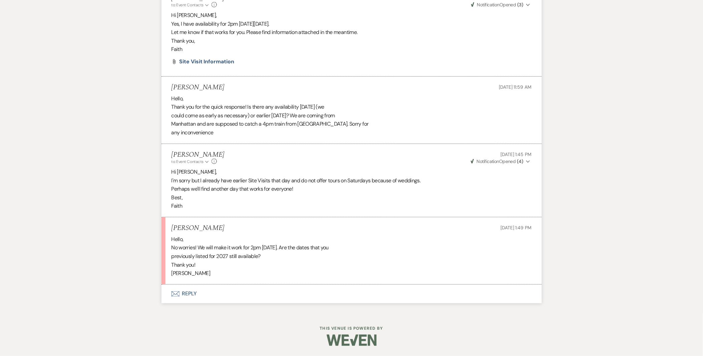
scroll to position [1065, 0]
click at [192, 298] on button "Envelope Reply" at bounding box center [351, 294] width 380 height 19
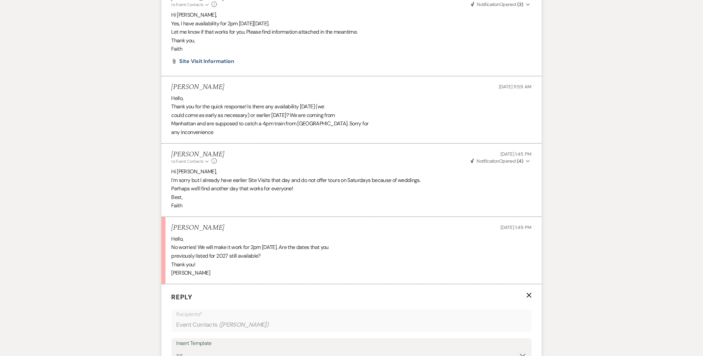
scroll to position [1250, 0]
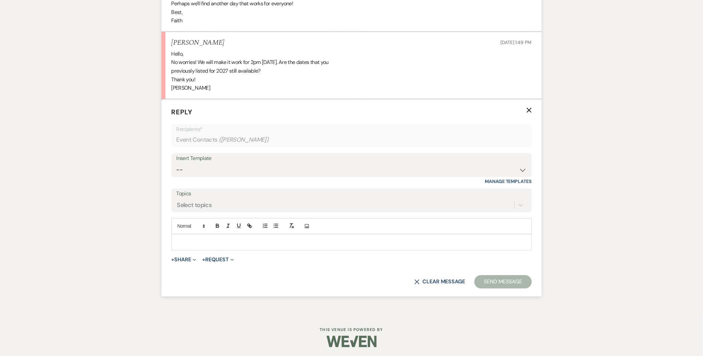
click at [195, 248] on div at bounding box center [352, 242] width 360 height 15
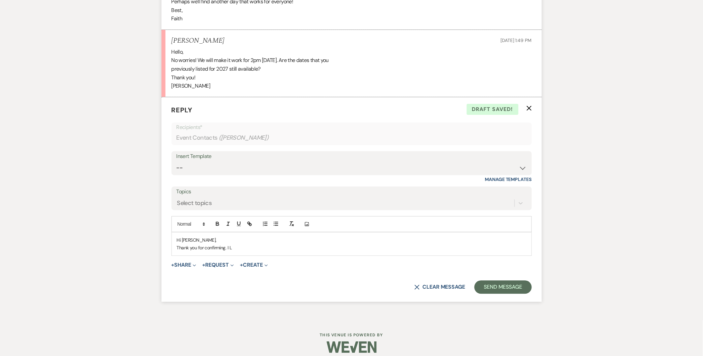
scroll to position [1259, 0]
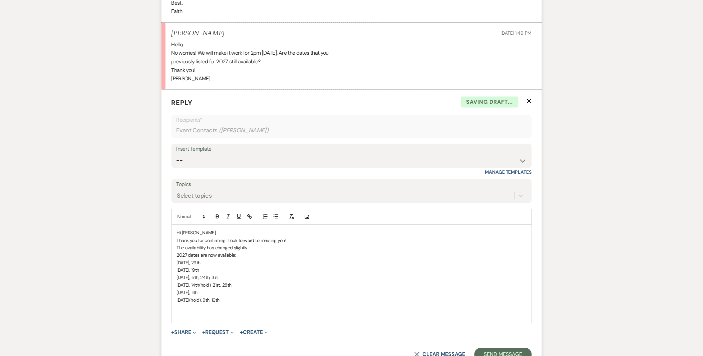
click at [259, 252] on p "The availability has changed slightly:" at bounding box center [352, 248] width 350 height 7
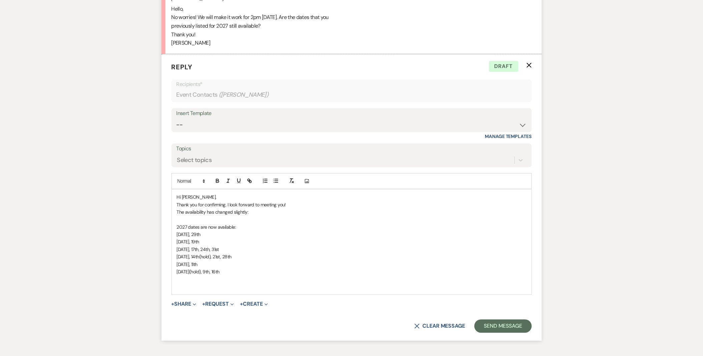
scroll to position [1296, 0]
click at [197, 262] on span "September 4th, 11th" at bounding box center [187, 264] width 21 height 6
click at [219, 273] on span "October 2nd(hold), 9th, 16th" at bounding box center [198, 271] width 43 height 6
click at [335, 204] on p "Thank you for confirming. I look forward to meeting you!" at bounding box center [352, 203] width 350 height 7
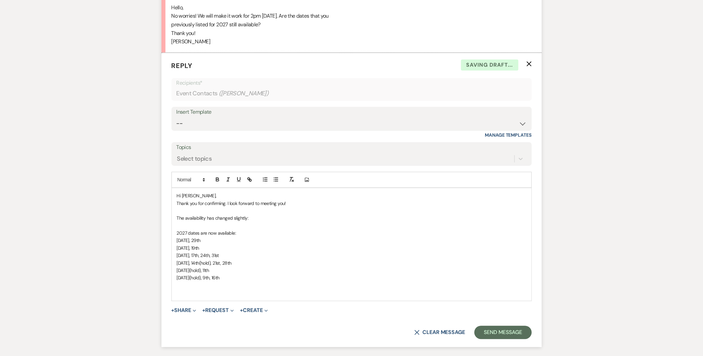
click at [251, 280] on p "[DATE](hold), 9th, 16th" at bounding box center [352, 278] width 350 height 7
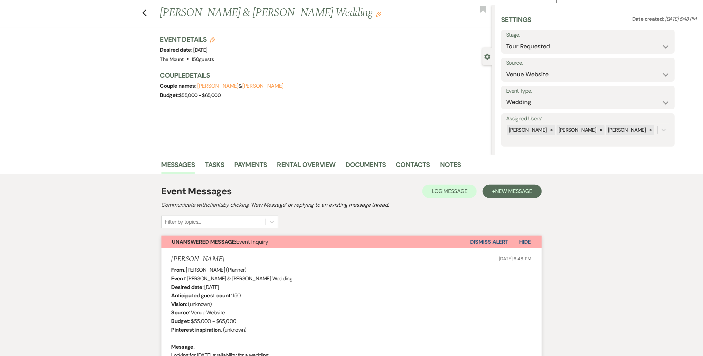
scroll to position [0, 0]
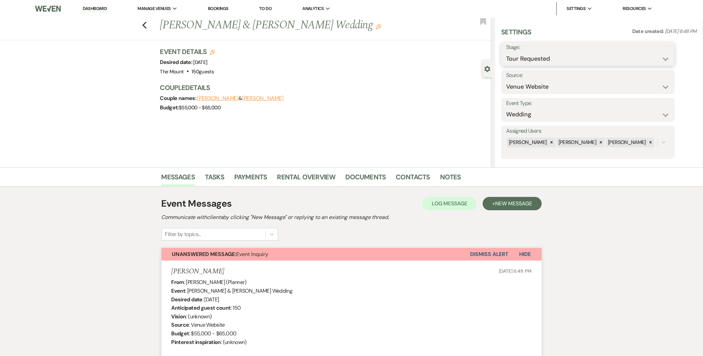
click at [551, 65] on select "Inquiry Follow Up Tour Requested Tour Confirmed Toured Proposal Sent Booked Lost" at bounding box center [587, 58] width 163 height 13
select select "4"
click at [506, 52] on select "Inquiry Follow Up Tour Requested Tour Confirmed Toured Proposal Sent Booked Lost" at bounding box center [587, 58] width 163 height 13
click at [638, 55] on button "Save" at bounding box center [656, 53] width 38 height 13
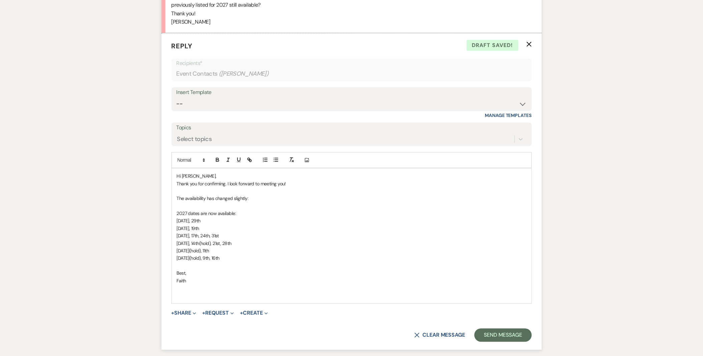
scroll to position [1371, 0]
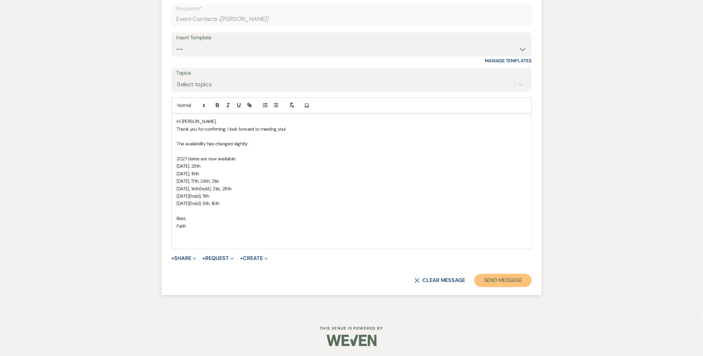
click at [498, 285] on button "Send Message" at bounding box center [502, 280] width 57 height 13
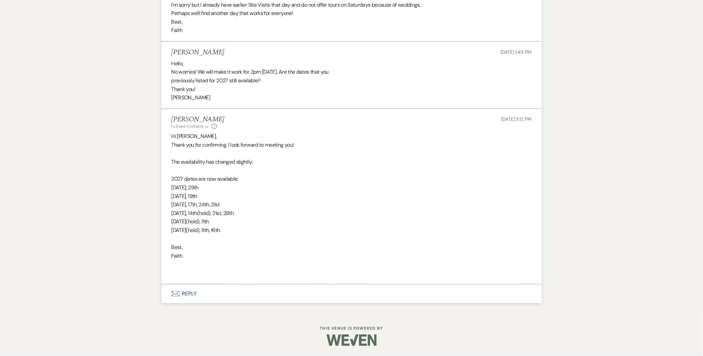
scroll to position [1241, 0]
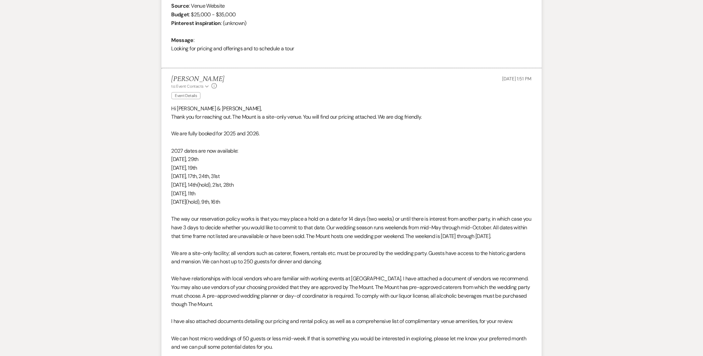
scroll to position [245, 0]
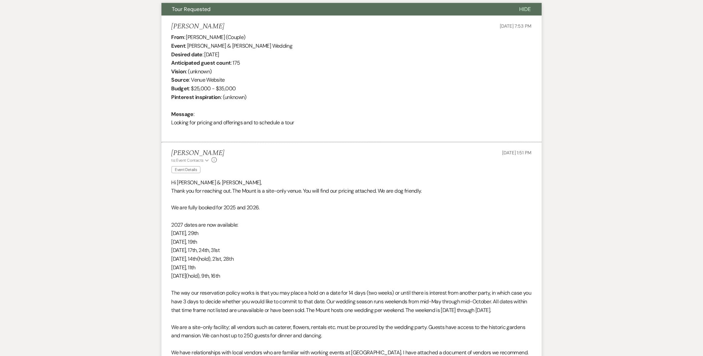
drag, startPoint x: 256, startPoint y: 277, endPoint x: 70, endPoint y: 228, distance: 191.9
click at [70, 228] on div "Messages Tasks Payments Rental Overview Documents Contacts Notes Event Messages…" at bounding box center [351, 266] width 703 height 688
copy div "2027 dates are now available: [DATE], [DATE] 5th, [DATE] 10th, 17th, 24th, [DAT…"
